Goal: Task Accomplishment & Management: Complete application form

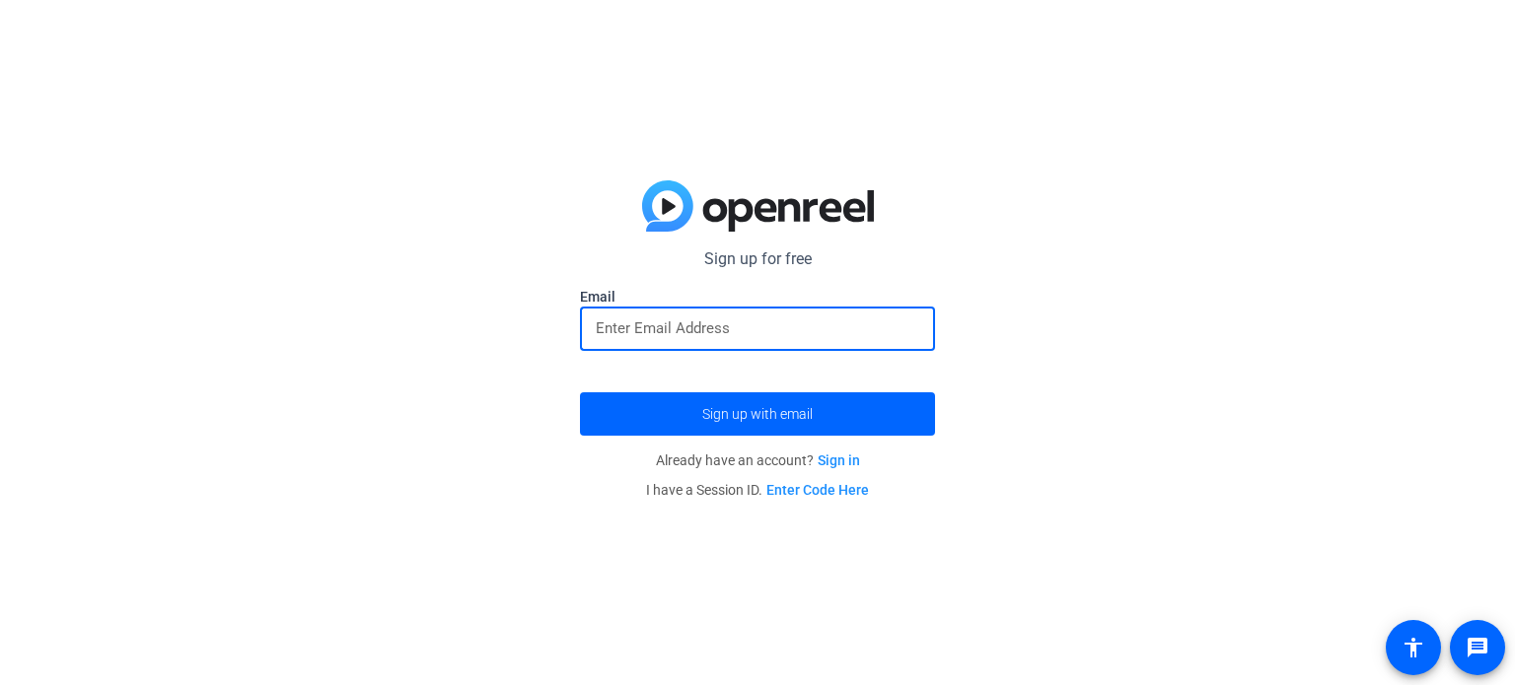
click at [703, 335] on input "email" at bounding box center [757, 329] width 323 height 24
type input "[PERSON_NAME][EMAIL_ADDRESS][DOMAIN_NAME]"
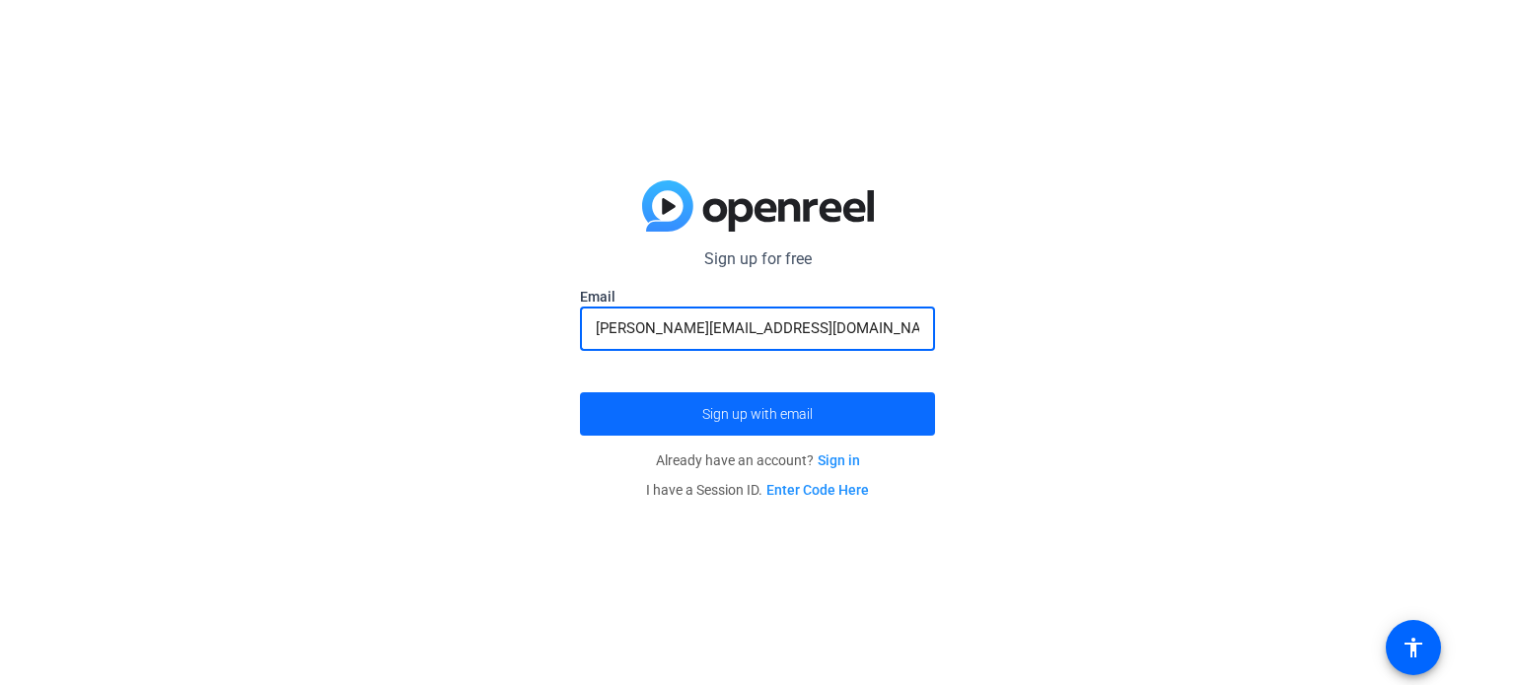
click at [734, 414] on span "Sign up with email" at bounding box center [757, 414] width 110 height 0
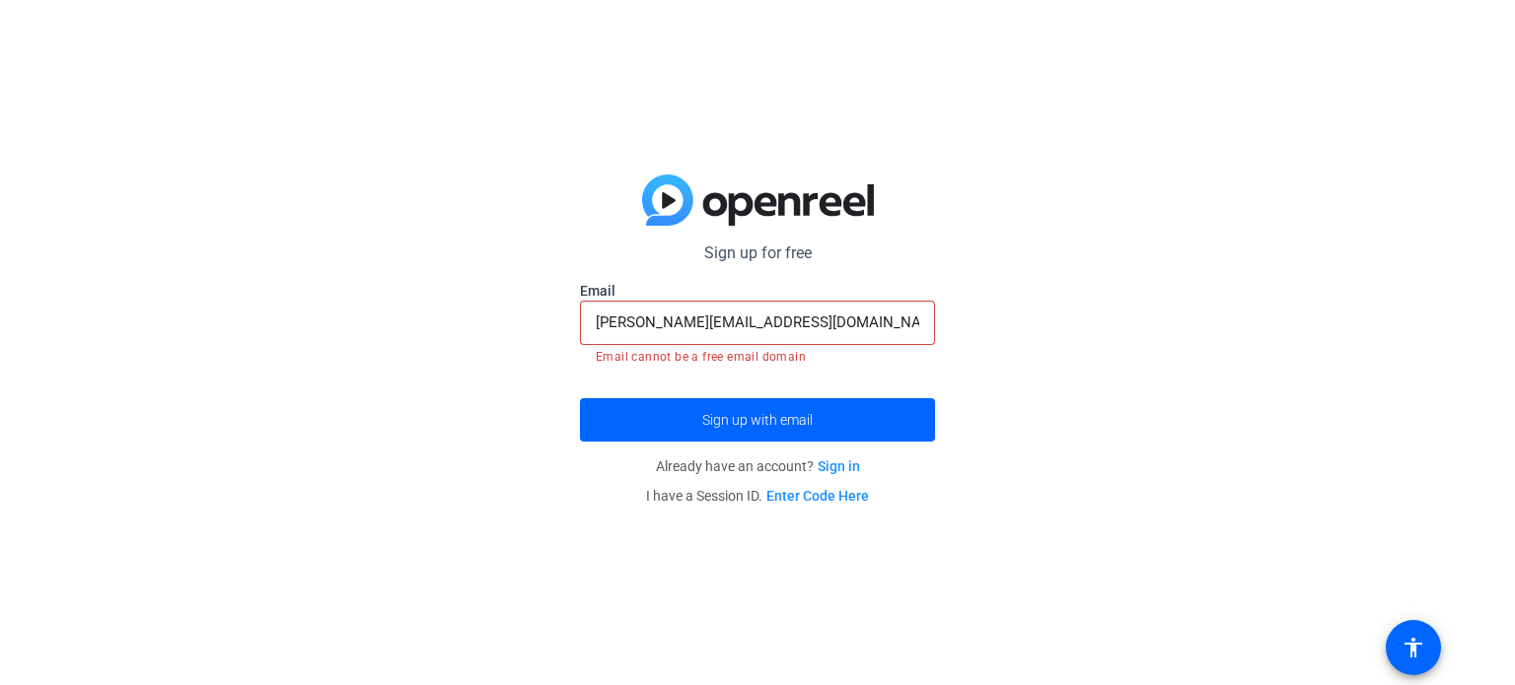
drag, startPoint x: 846, startPoint y: 335, endPoint x: 793, endPoint y: 326, distance: 54.0
click at [793, 326] on div "[PERSON_NAME][EMAIL_ADDRESS][DOMAIN_NAME]" at bounding box center [757, 323] width 323 height 44
click at [793, 322] on input "[PERSON_NAME][EMAIL_ADDRESS][DOMAIN_NAME]" at bounding box center [757, 323] width 323 height 24
click at [827, 322] on input "[PERSON_NAME][EMAIL_ADDRESS][DOMAIN_NAME]" at bounding box center [757, 323] width 323 height 24
drag, startPoint x: 0, startPoint y: 515, endPoint x: 14, endPoint y: 512, distance: 14.1
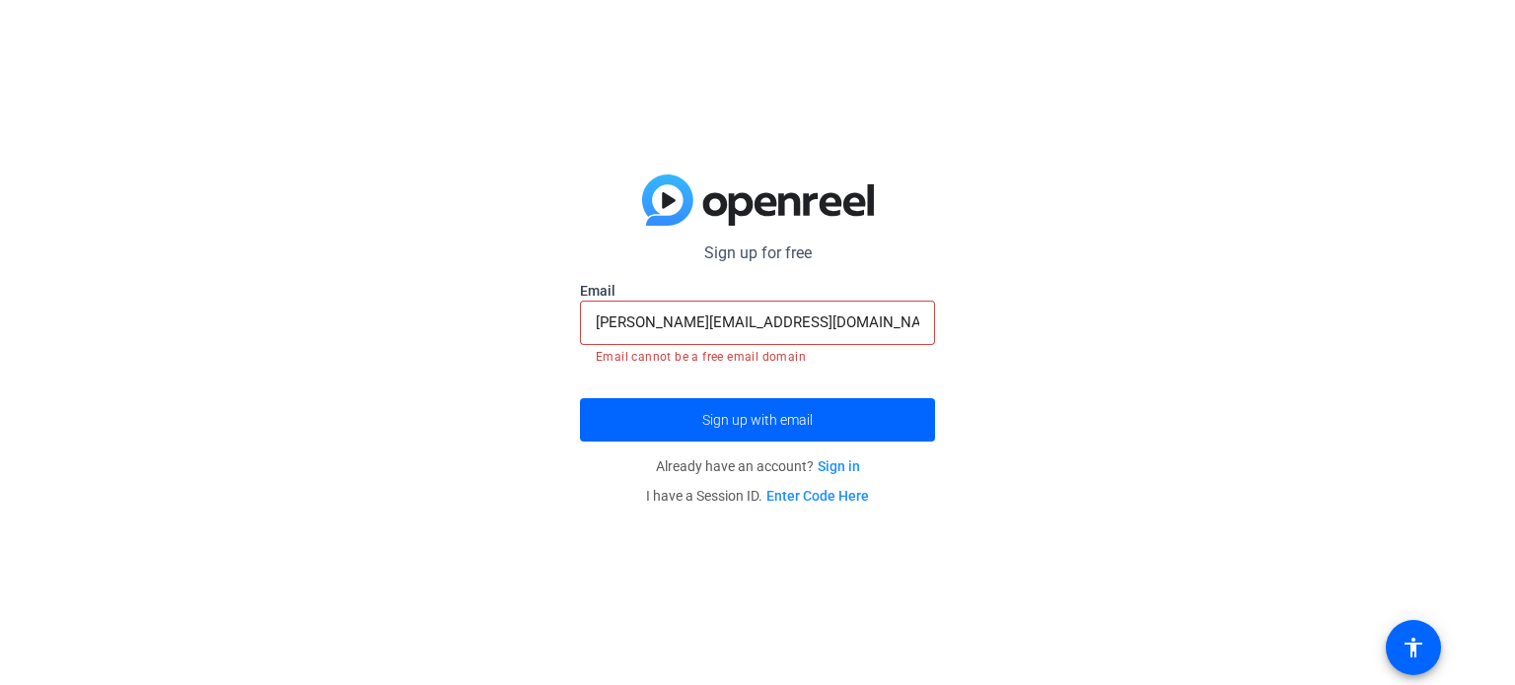
click at [0, 515] on div "Sign up for free [PERSON_NAME][EMAIL_ADDRESS][DOMAIN_NAME] Email [PERSON_NAME][…" at bounding box center [757, 342] width 1515 height 685
click at [817, 416] on span "submit" at bounding box center [757, 419] width 355 height 47
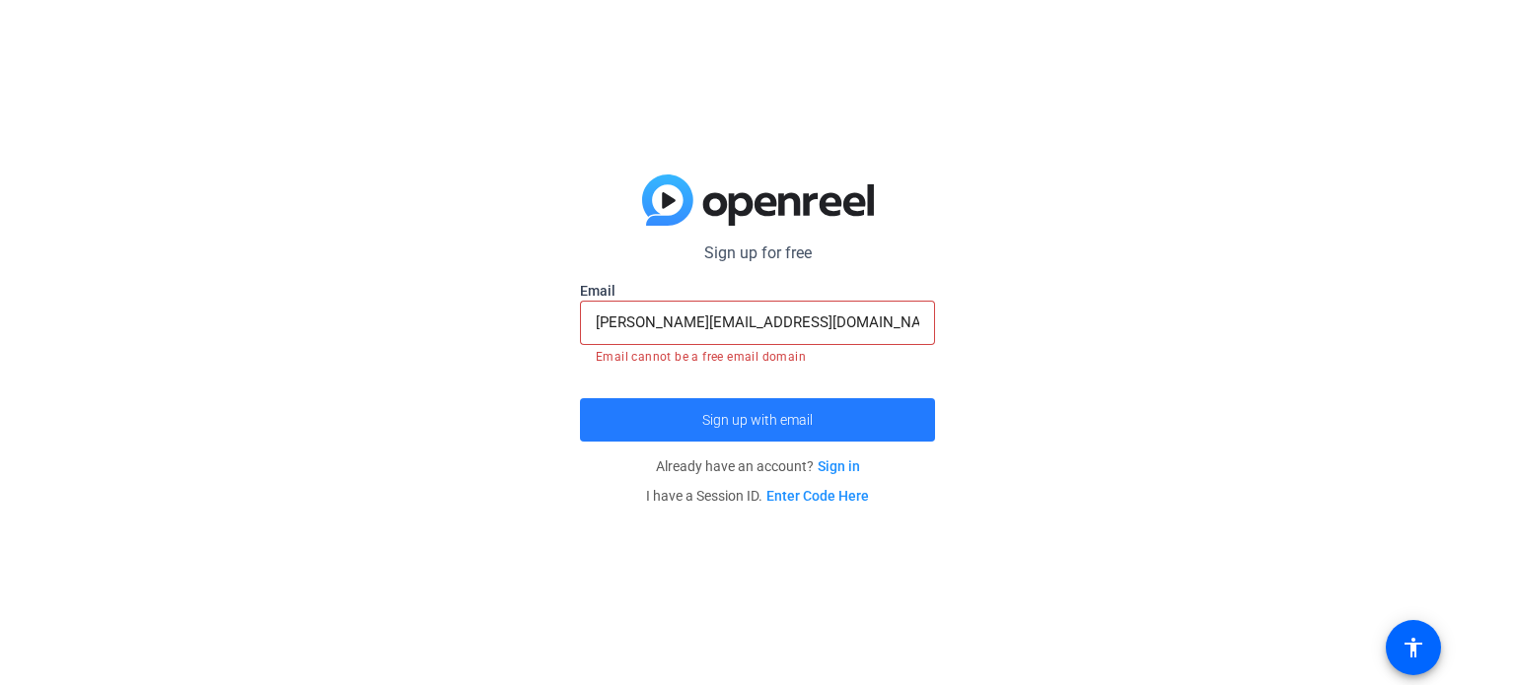
click at [794, 420] on span "Sign up with email" at bounding box center [757, 420] width 110 height 0
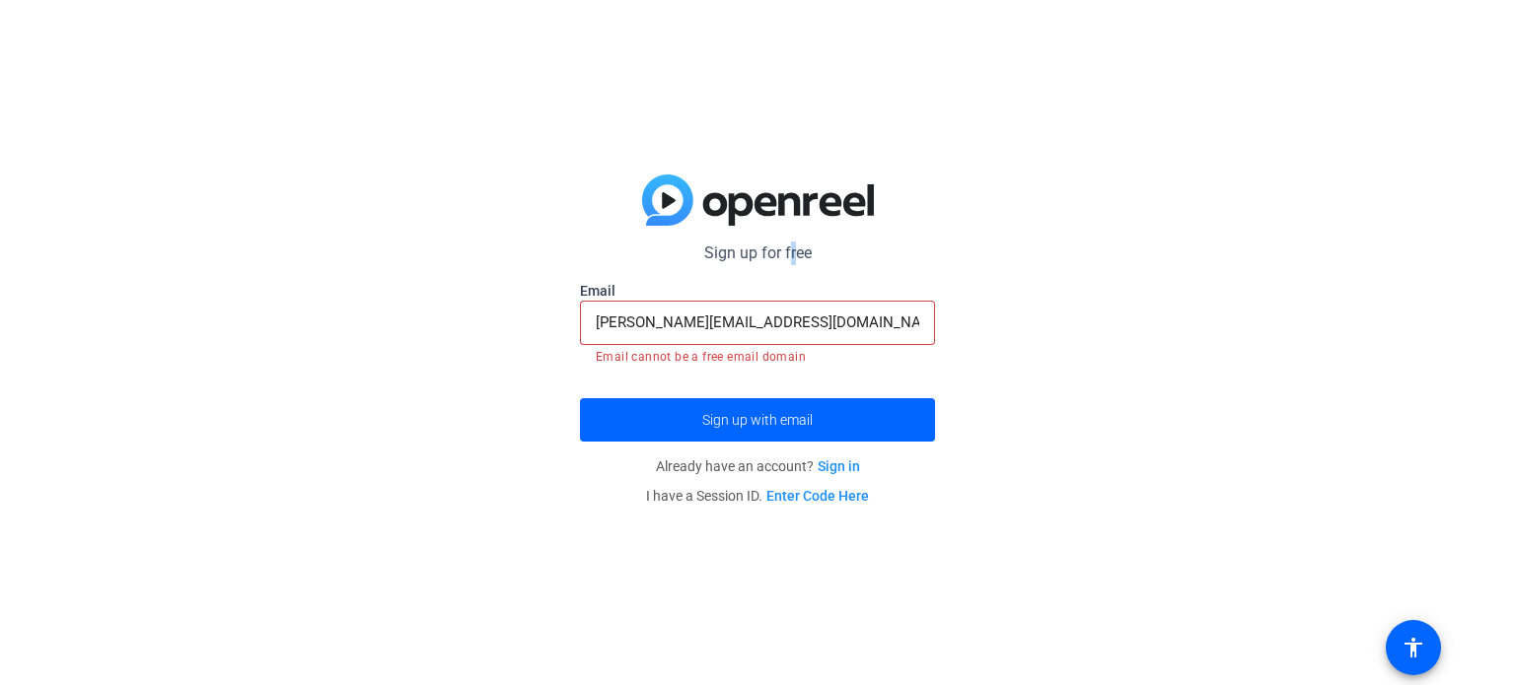
click at [786, 266] on form "Sign up for free [PERSON_NAME][EMAIL_ADDRESS][DOMAIN_NAME] Email [PERSON_NAME][…" at bounding box center [757, 342] width 355 height 200
click at [786, 255] on p "Sign up for free" at bounding box center [757, 254] width 355 height 24
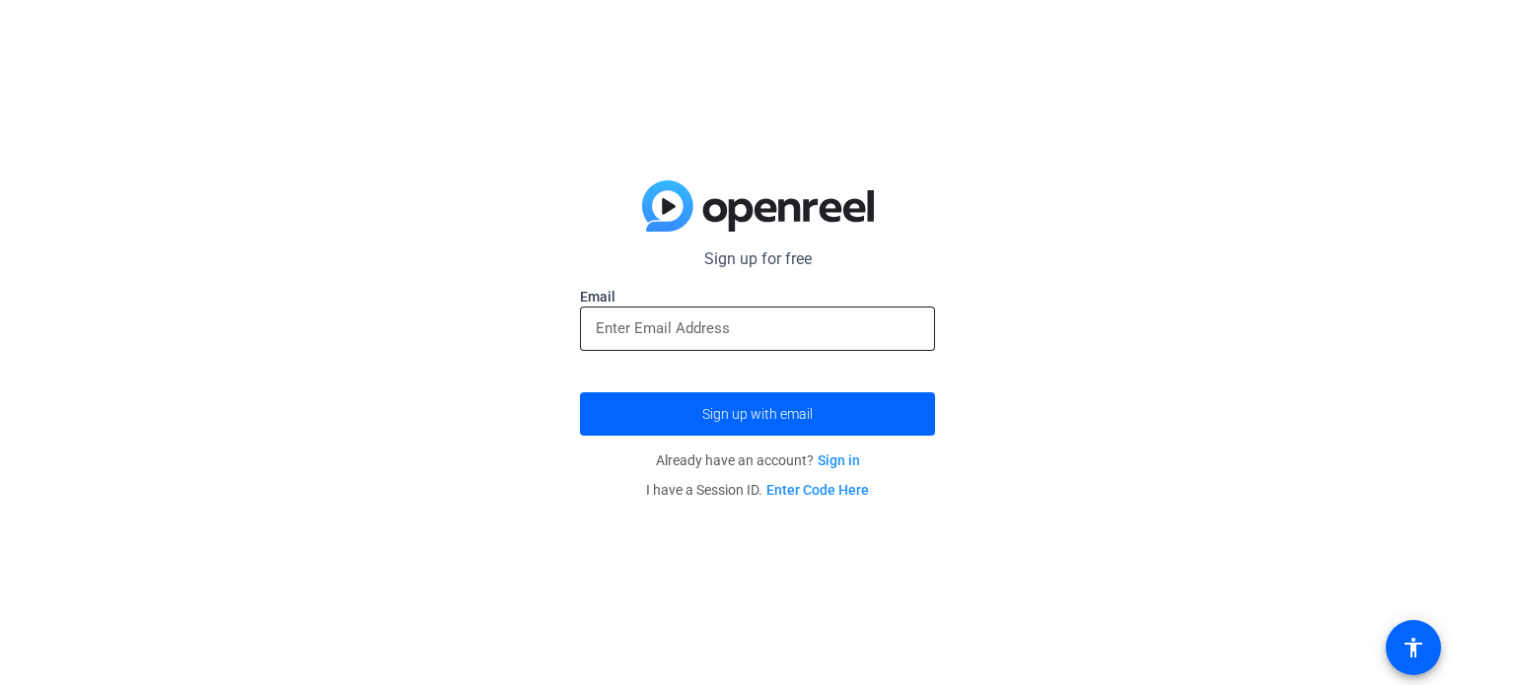
click at [785, 333] on input "email" at bounding box center [757, 329] width 323 height 24
click at [519, 293] on div "Sign up for free Email Sign up with email Already have an account? Sign in I ha…" at bounding box center [757, 342] width 1515 height 685
drag, startPoint x: 487, startPoint y: 332, endPoint x: 491, endPoint y: 322, distance: 10.6
click at [496, 342] on div "Sign up for free Email Sign up with email Already have an account? Sign in I ha…" at bounding box center [757, 342] width 1515 height 685
click at [746, 362] on div at bounding box center [757, 362] width 355 height 22
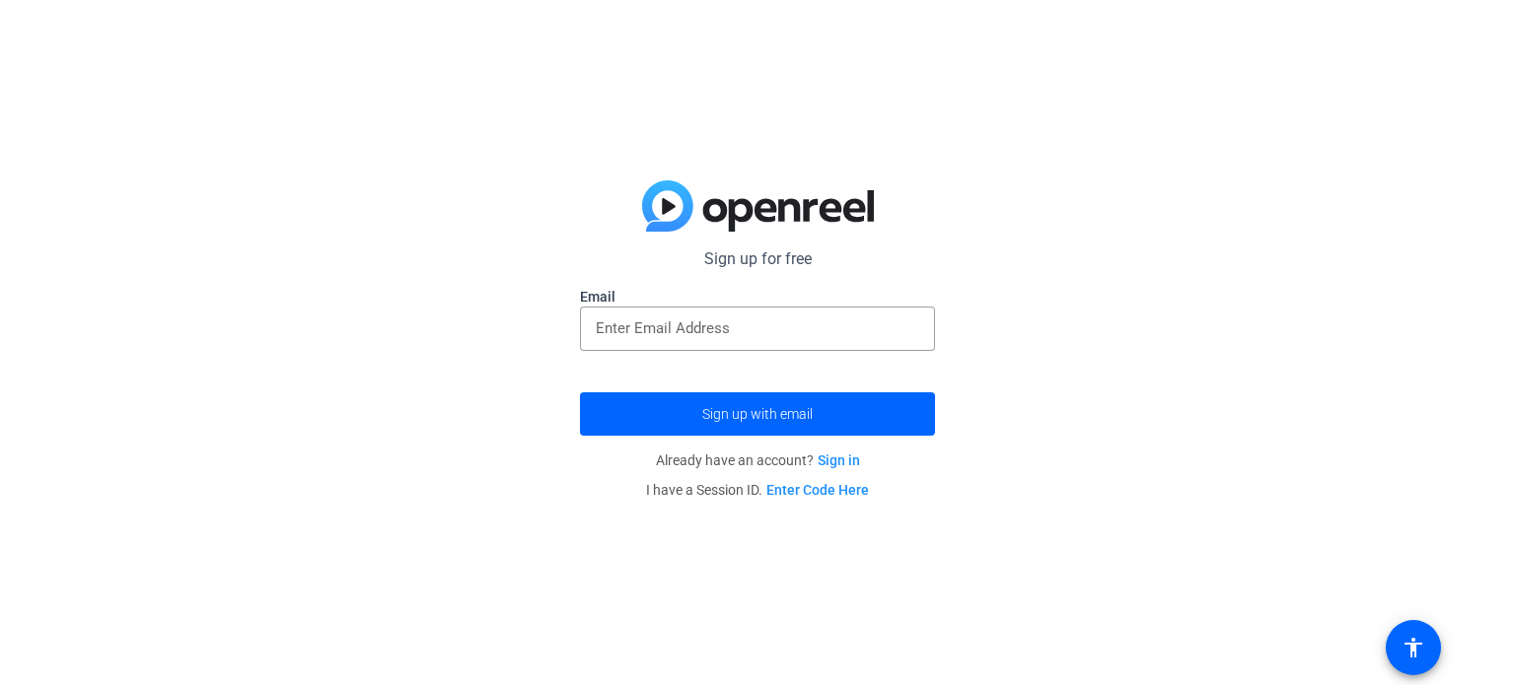
click at [743, 351] on div at bounding box center [757, 362] width 355 height 22
click at [738, 341] on div at bounding box center [757, 329] width 323 height 44
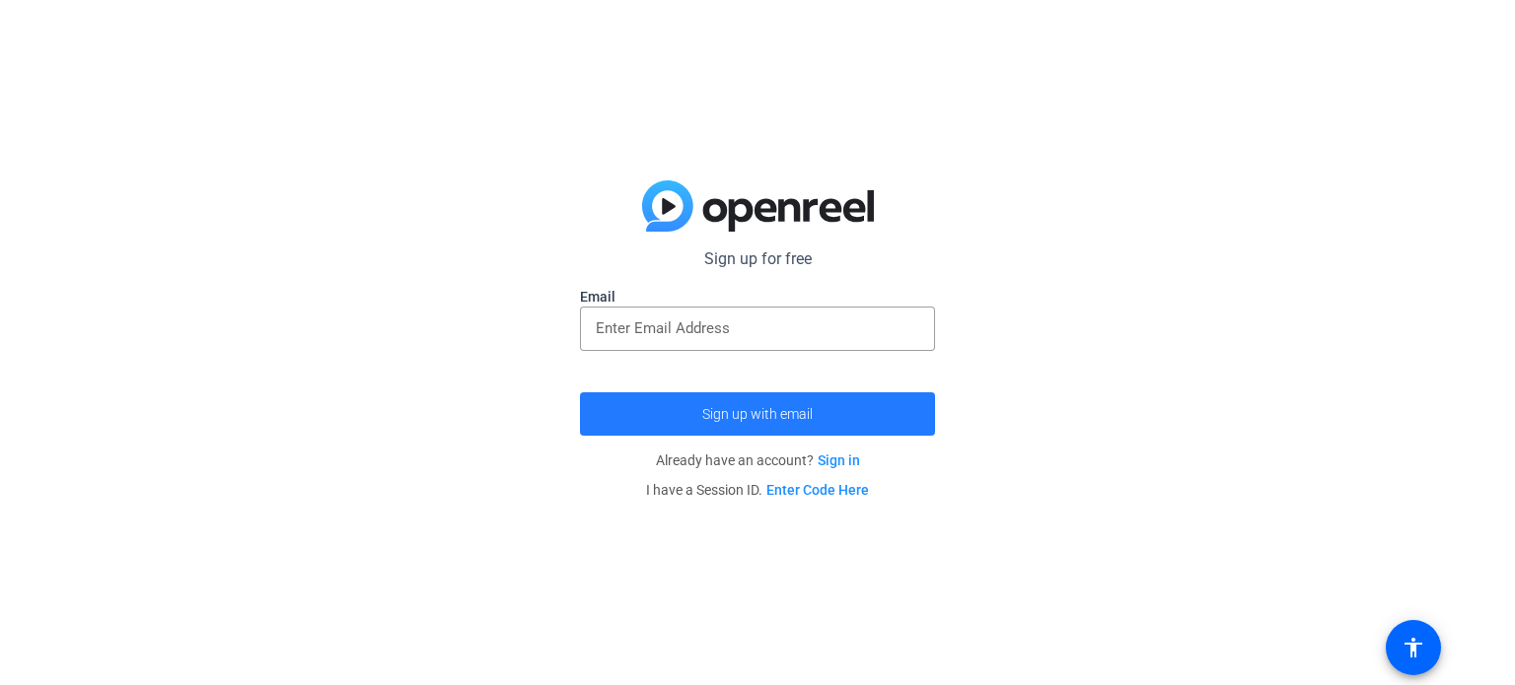
click at [744, 414] on span "Sign up with email" at bounding box center [757, 414] width 110 height 0
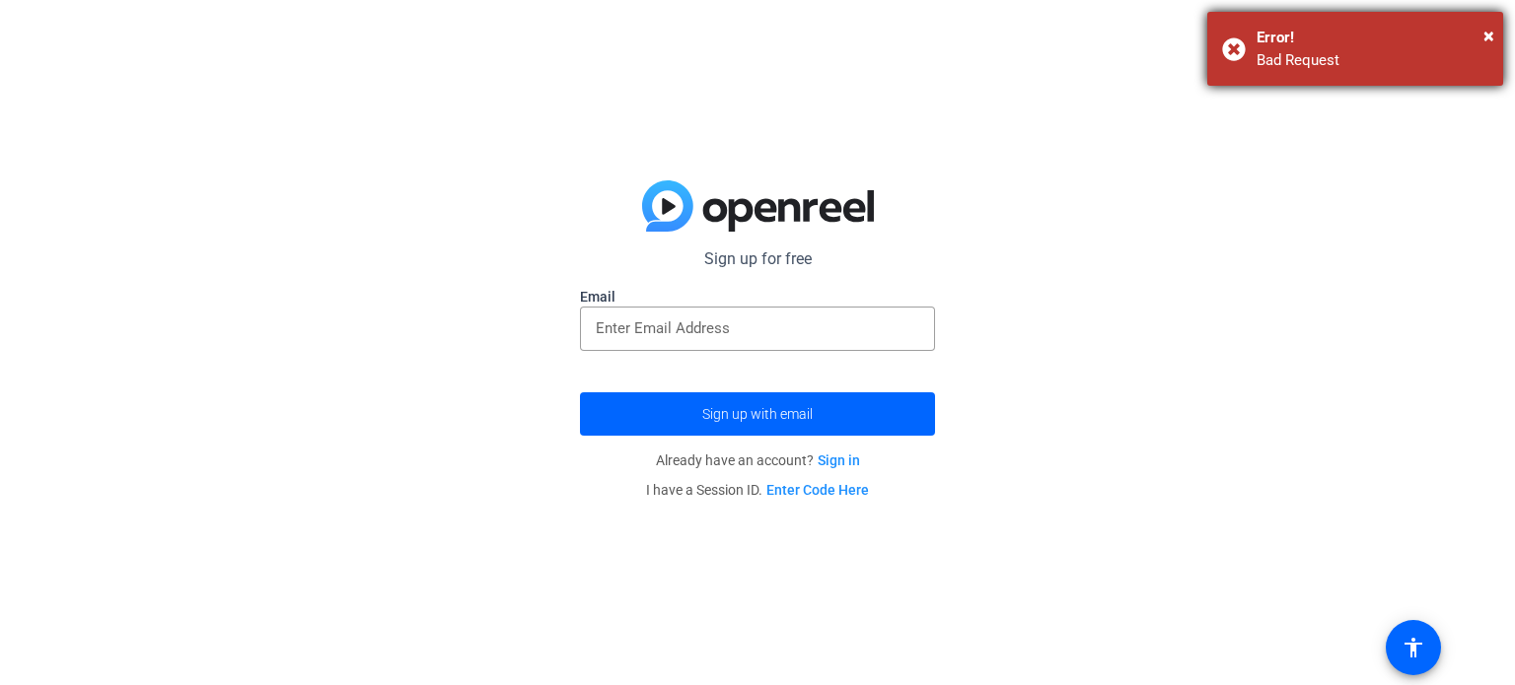
click at [1477, 35] on div "Error!" at bounding box center [1372, 38] width 232 height 23
